Goal: Check status: Check status

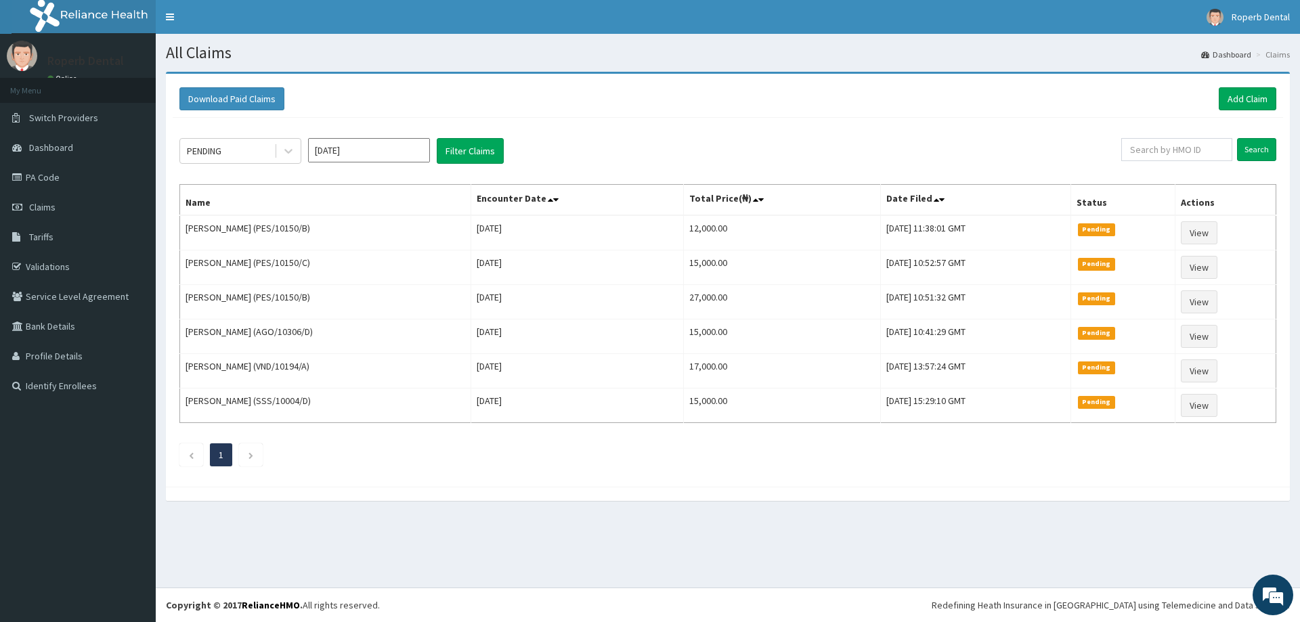
click at [997, 138] on div "PENDING [DATE] Filter Claims" at bounding box center [650, 151] width 942 height 26
click at [45, 208] on span "Claims" at bounding box center [42, 207] width 26 height 12
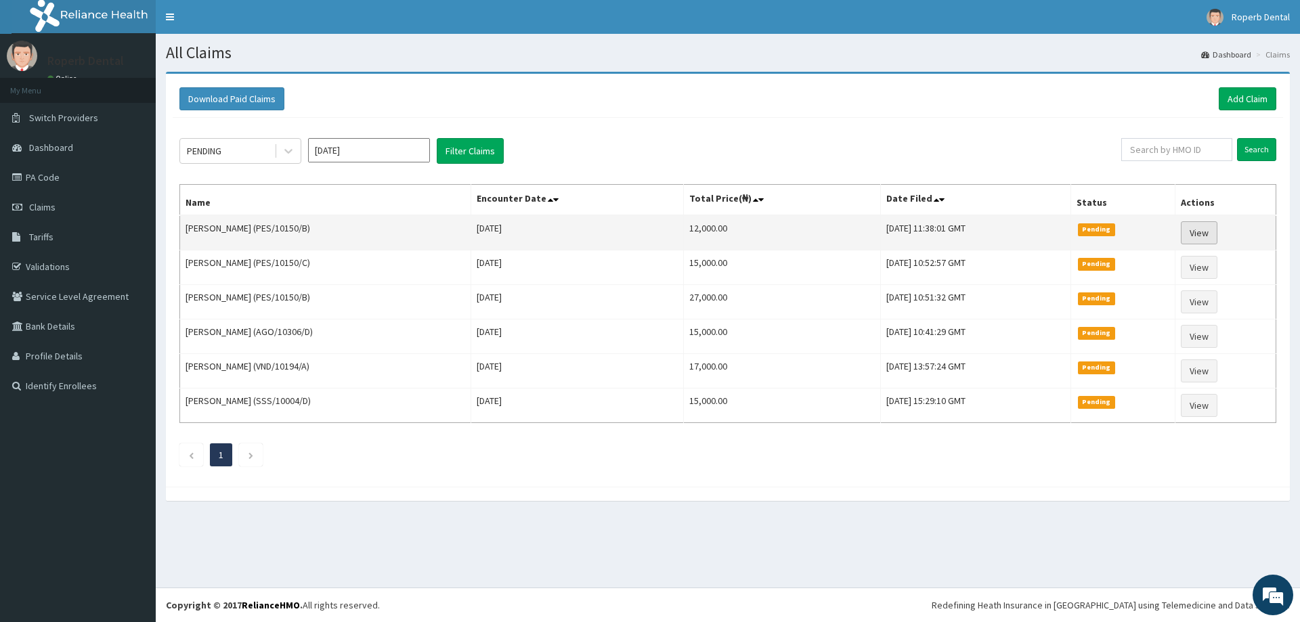
click at [1216, 234] on link "View" at bounding box center [1199, 232] width 37 height 23
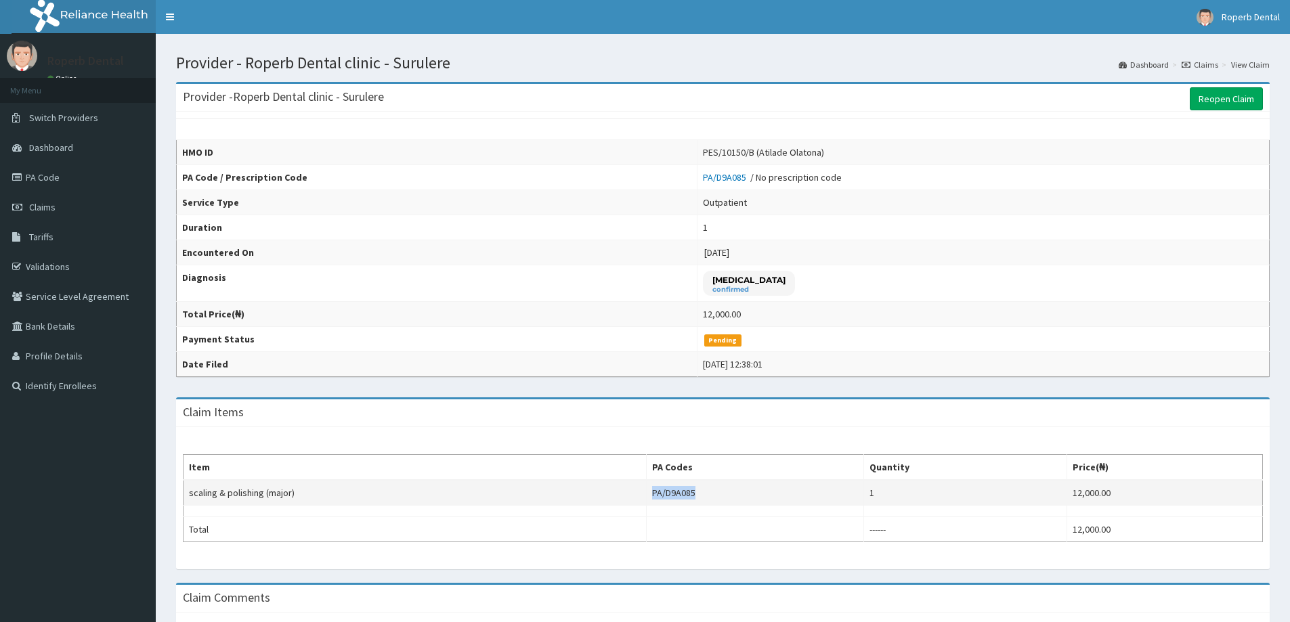
drag, startPoint x: 704, startPoint y: 493, endPoint x: 654, endPoint y: 490, distance: 50.2
click at [654, 490] on td "PA/D9A085" at bounding box center [754, 493] width 217 height 26
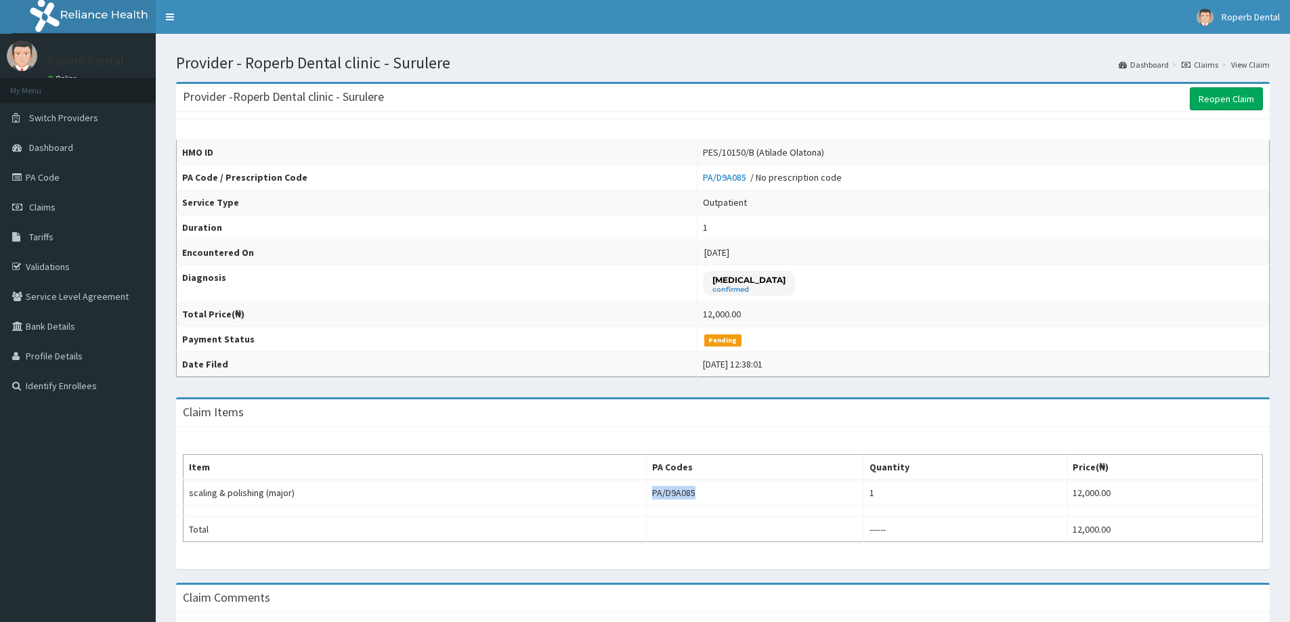
copy td "PA/D9A085"
click at [37, 213] on link "Claims" at bounding box center [78, 207] width 156 height 30
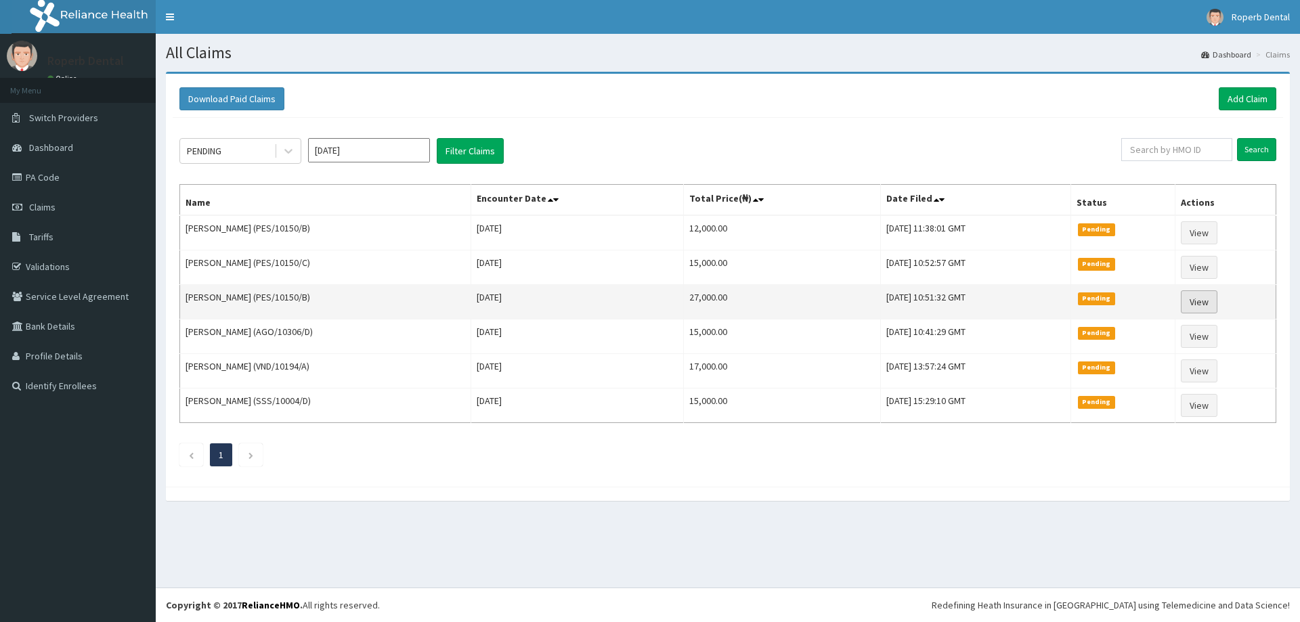
click at [1212, 303] on link "View" at bounding box center [1199, 301] width 37 height 23
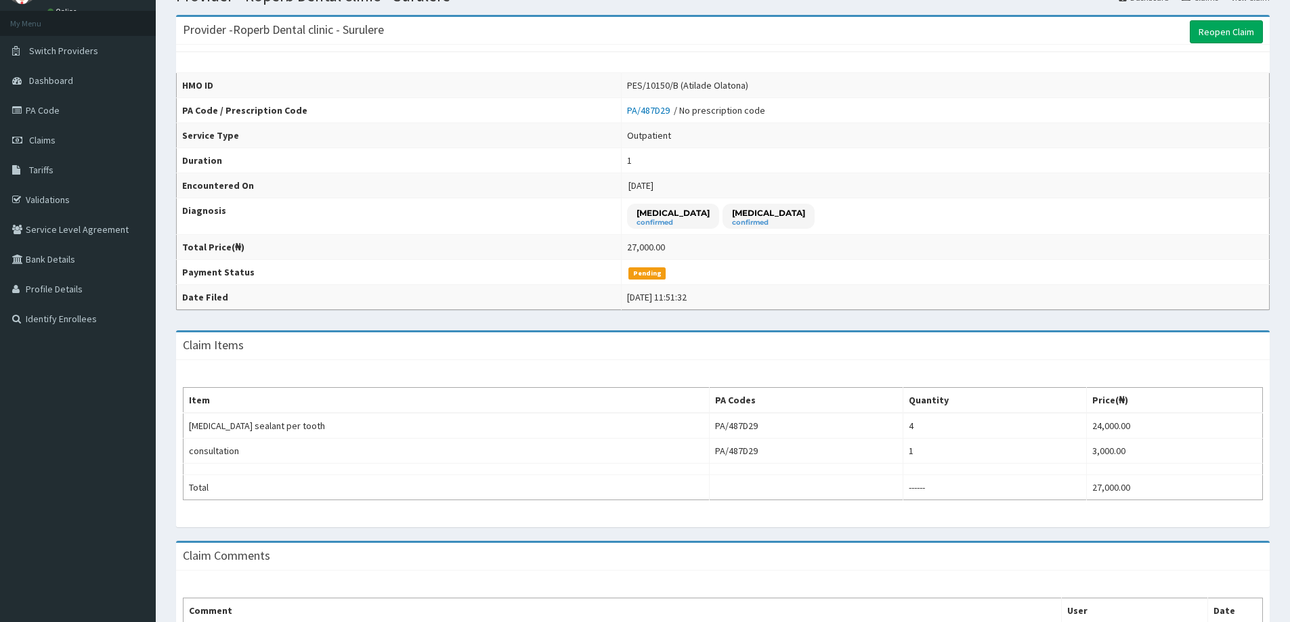
scroll to position [68, 0]
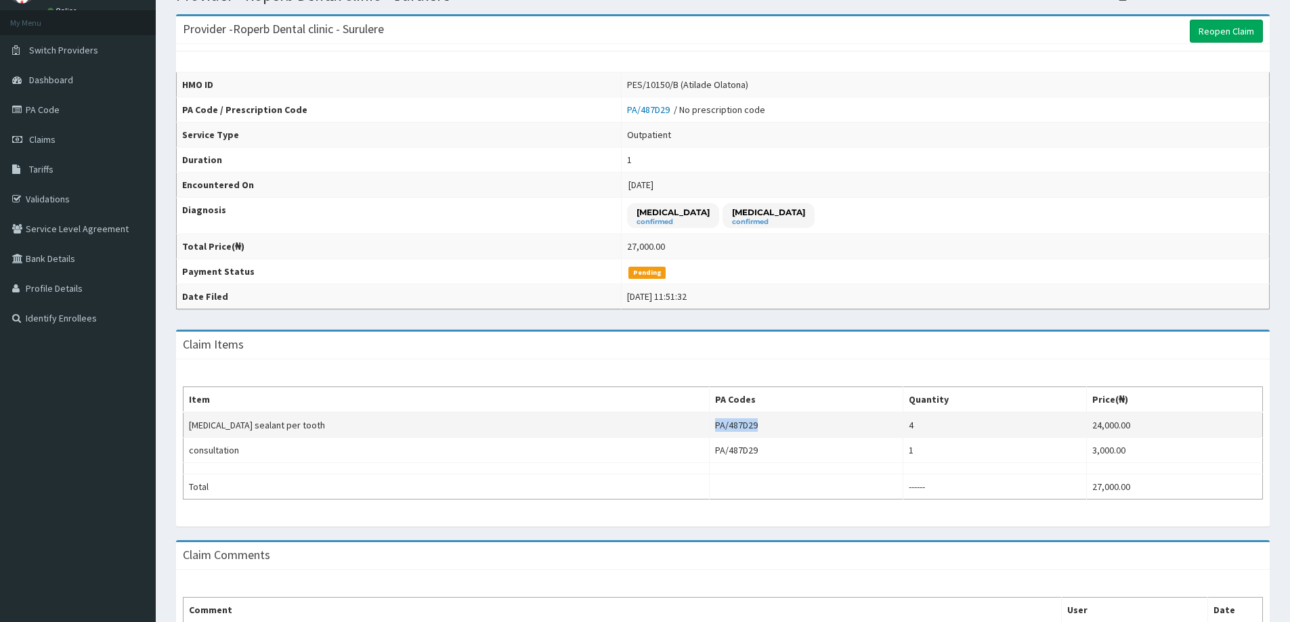
drag, startPoint x: 688, startPoint y: 425, endPoint x: 636, endPoint y: 432, distance: 52.6
click at [709, 432] on td "PA/487D29" at bounding box center [805, 425] width 193 height 26
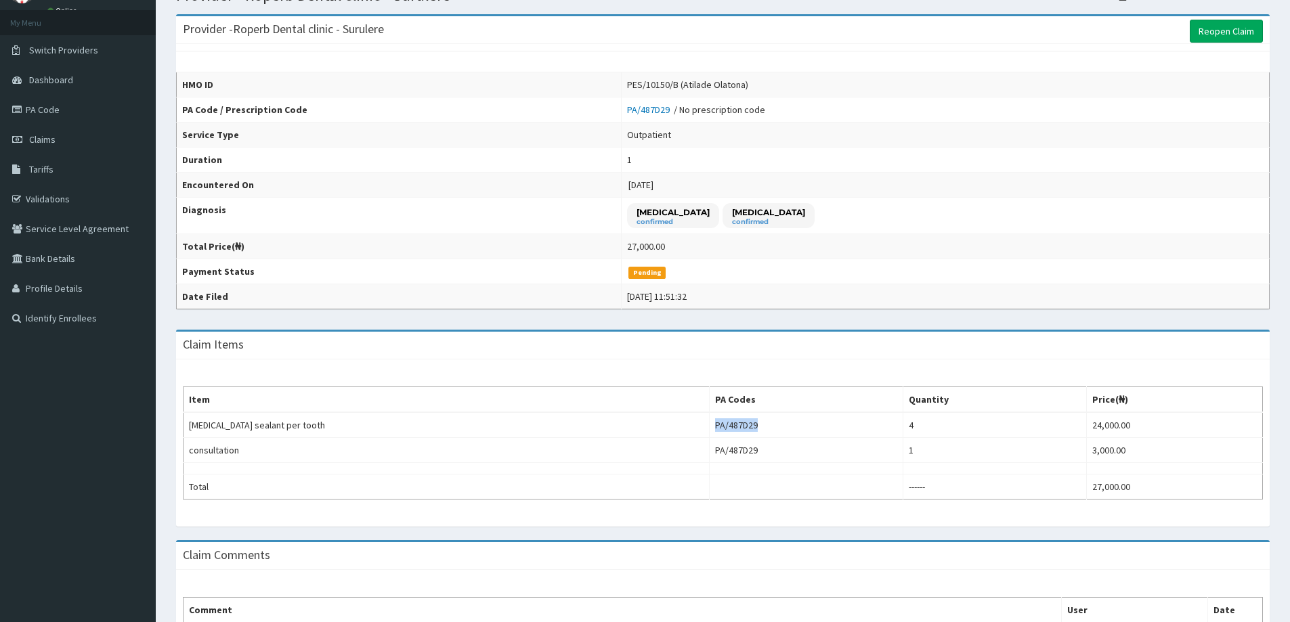
copy td "PA/487D29"
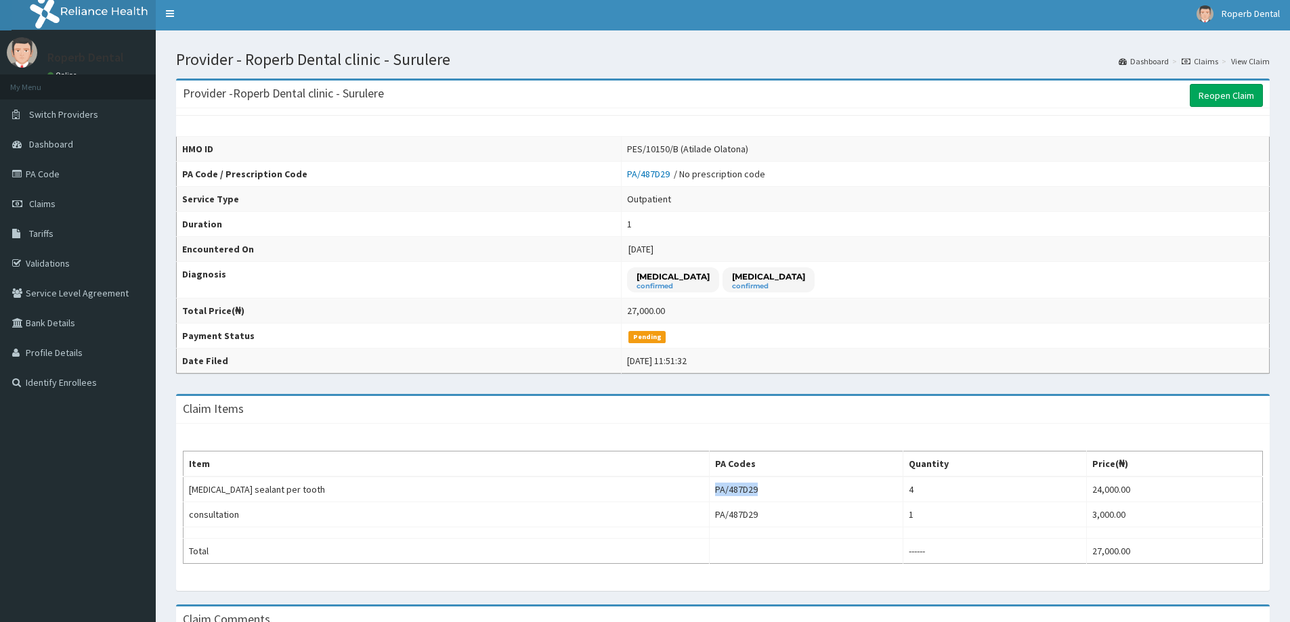
scroll to position [0, 0]
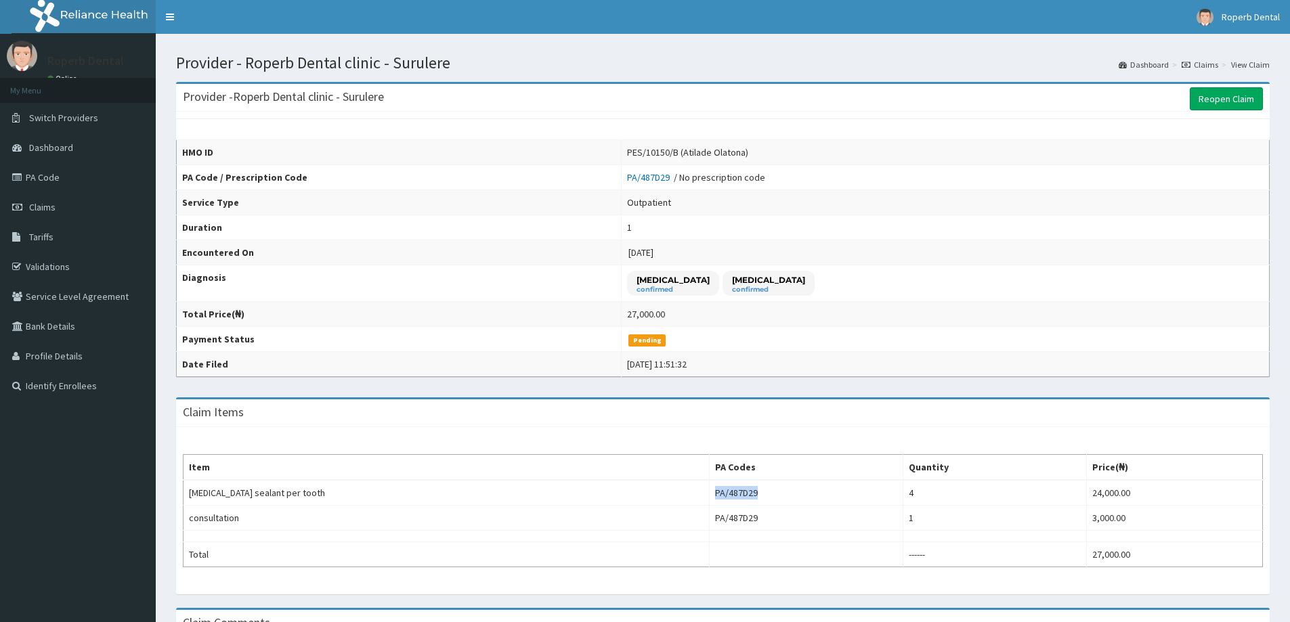
click at [674, 175] on link "PA/487D29" at bounding box center [650, 177] width 47 height 12
